Goal: Information Seeking & Learning: Learn about a topic

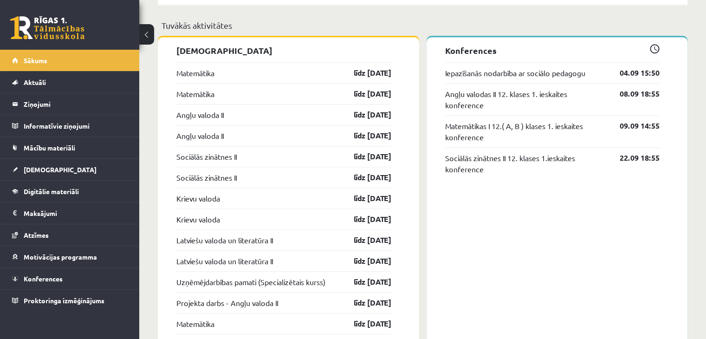
scroll to position [730, 0]
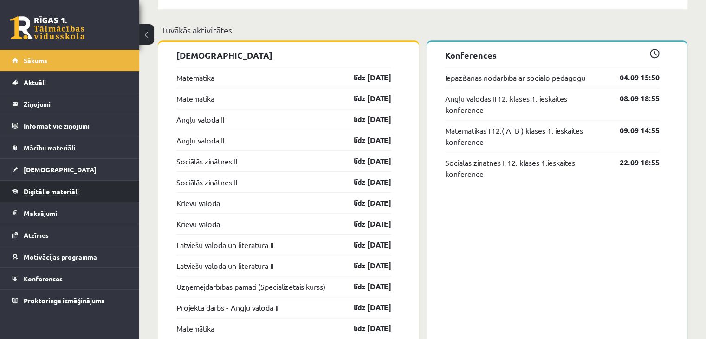
click at [40, 201] on link "Digitālie materiāli" at bounding box center [70, 191] width 116 height 21
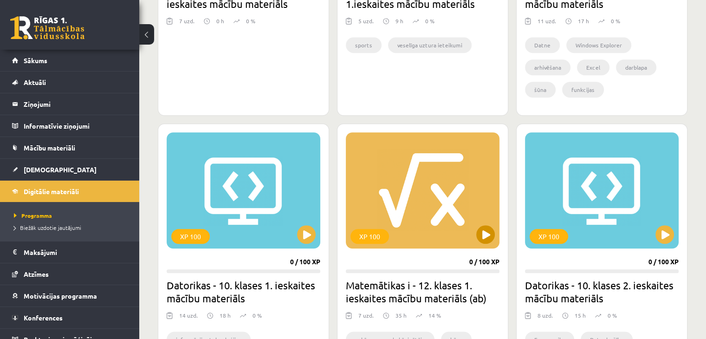
click at [478, 241] on div "XP 100" at bounding box center [423, 190] width 154 height 116
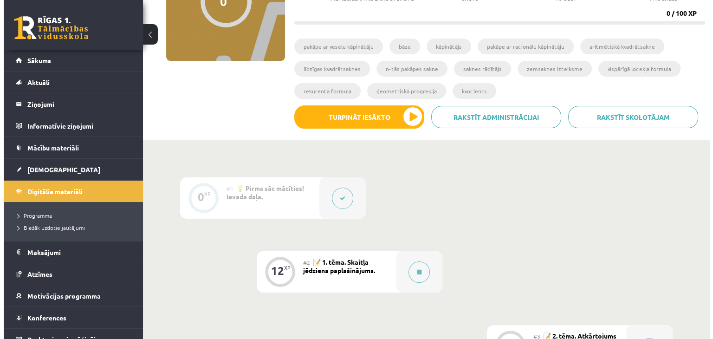
scroll to position [130, 0]
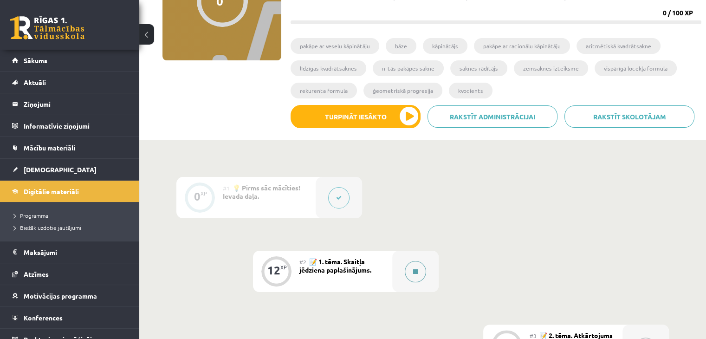
click at [420, 260] on div at bounding box center [415, 271] width 46 height 41
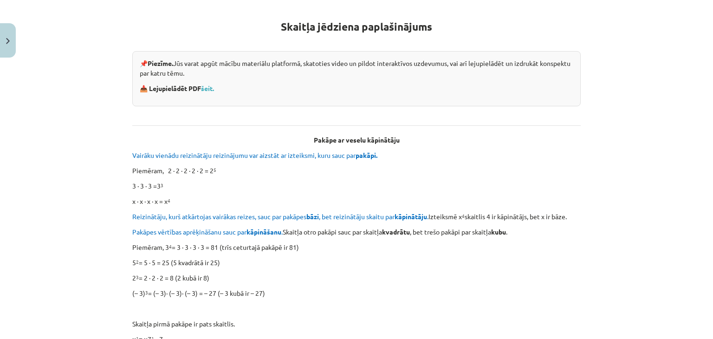
scroll to position [163, 0]
click at [206, 90] on link "šeit." at bounding box center [207, 88] width 13 height 8
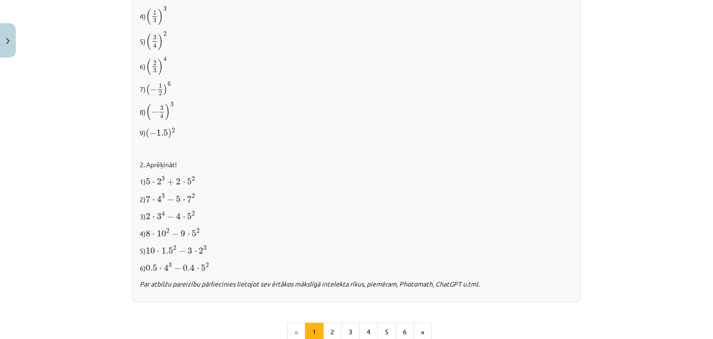
scroll to position [980, 0]
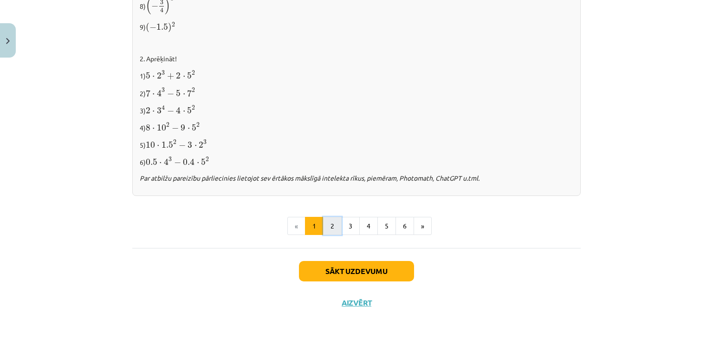
click at [328, 229] on button "2" at bounding box center [332, 226] width 19 height 19
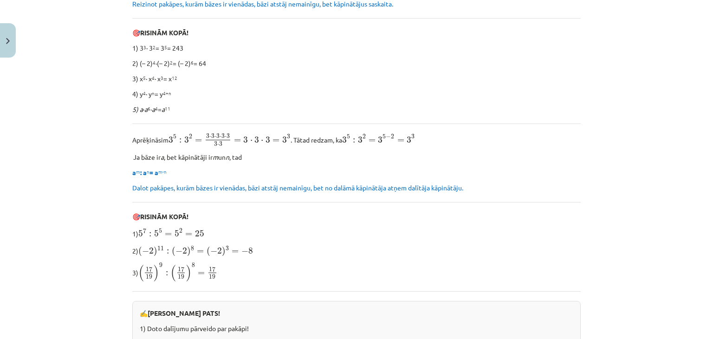
scroll to position [166, 0]
